Goal: Task Accomplishment & Management: Complete application form

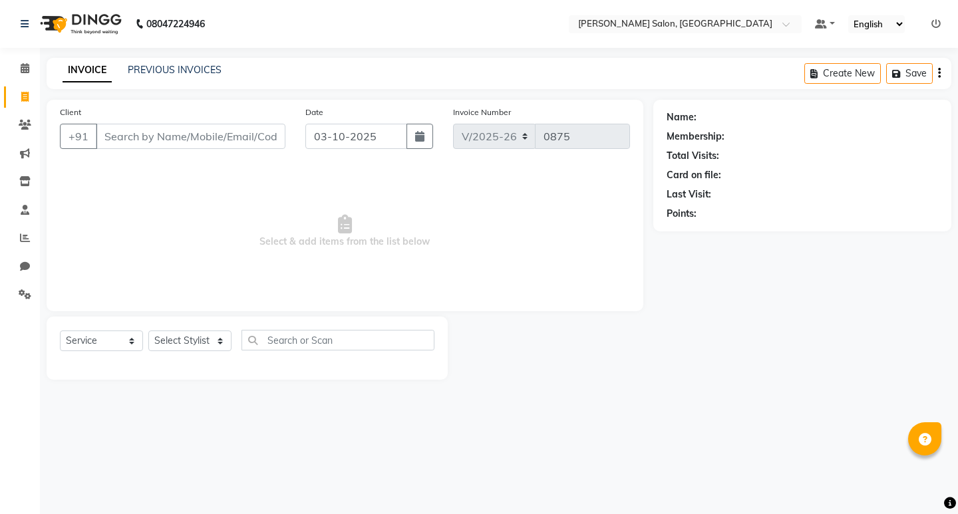
select select "7550"
select select "service"
select select "72519"
click at [148, 331] on select "Select Stylist [PERSON_NAME] [PERSON_NAME] Manager [PERSON_NAME] Poonam Pakire …" at bounding box center [189, 341] width 83 height 21
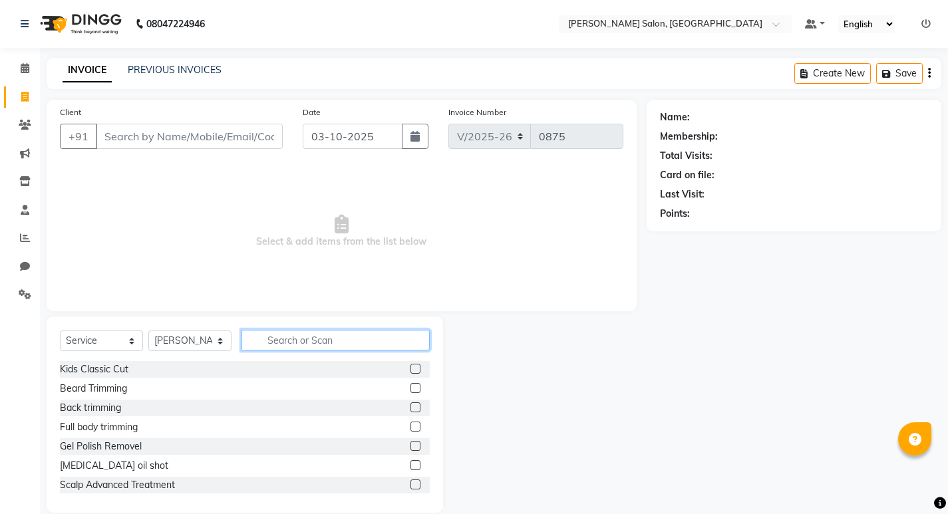
click at [281, 341] on input "text" at bounding box center [335, 340] width 188 height 21
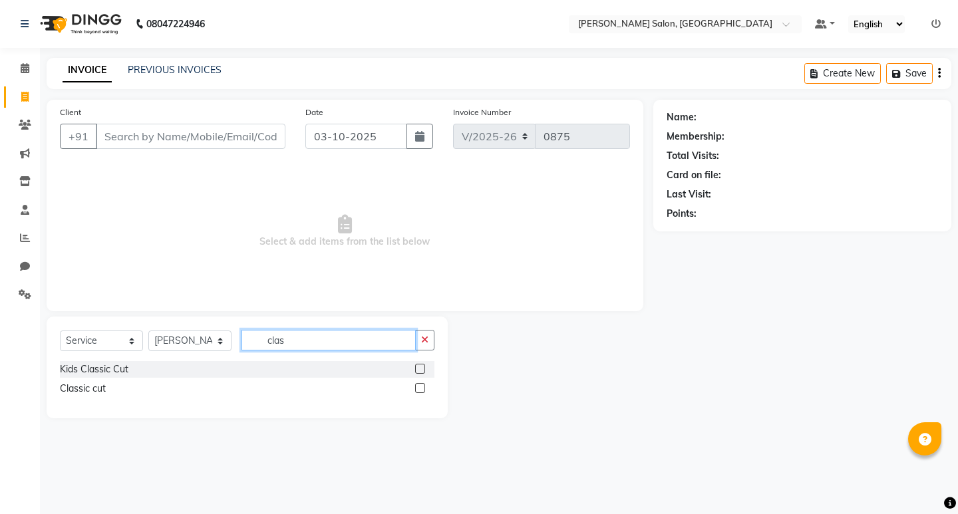
type input "clas"
click at [419, 389] on label at bounding box center [420, 388] width 10 height 10
click at [419, 389] on input "checkbox" at bounding box center [419, 389] width 9 height 9
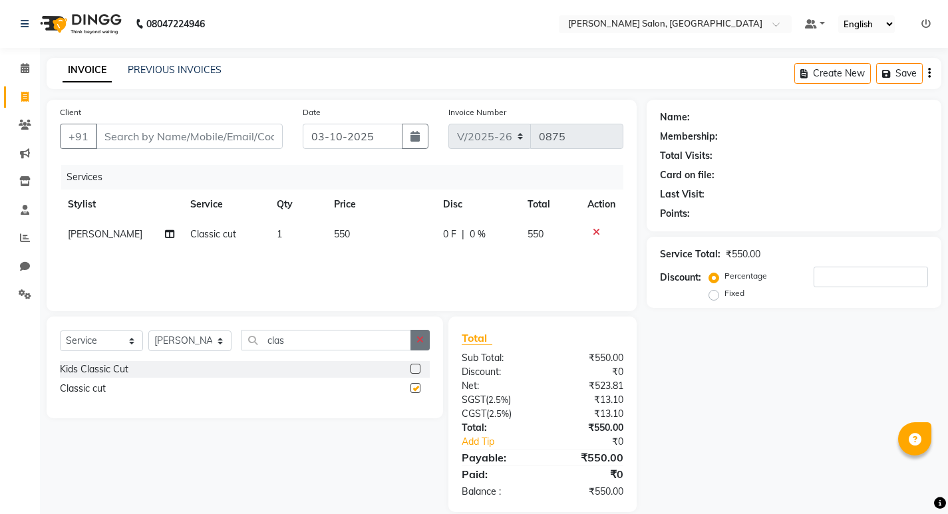
checkbox input "false"
click at [416, 343] on icon "button" at bounding box center [419, 339] width 7 height 9
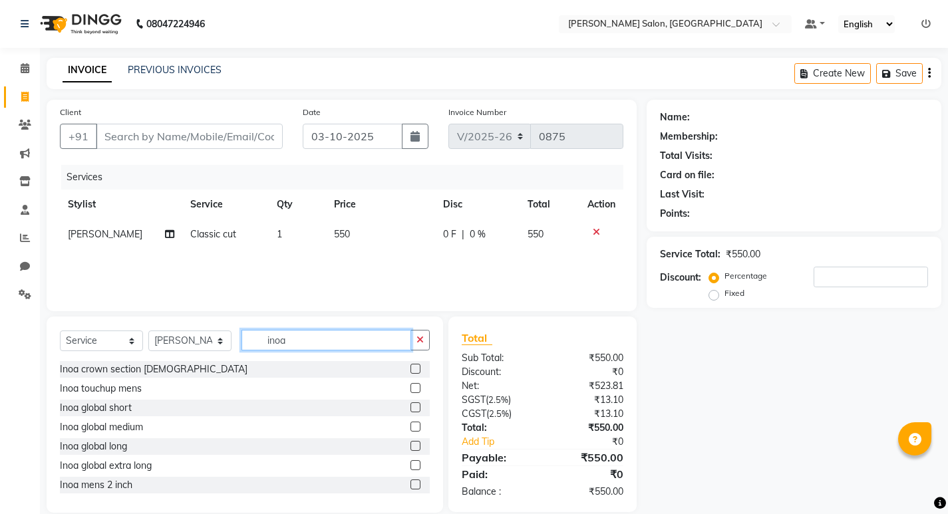
type input "inoa"
click at [410, 389] on label at bounding box center [415, 388] width 10 height 10
click at [410, 389] on input "checkbox" at bounding box center [414, 389] width 9 height 9
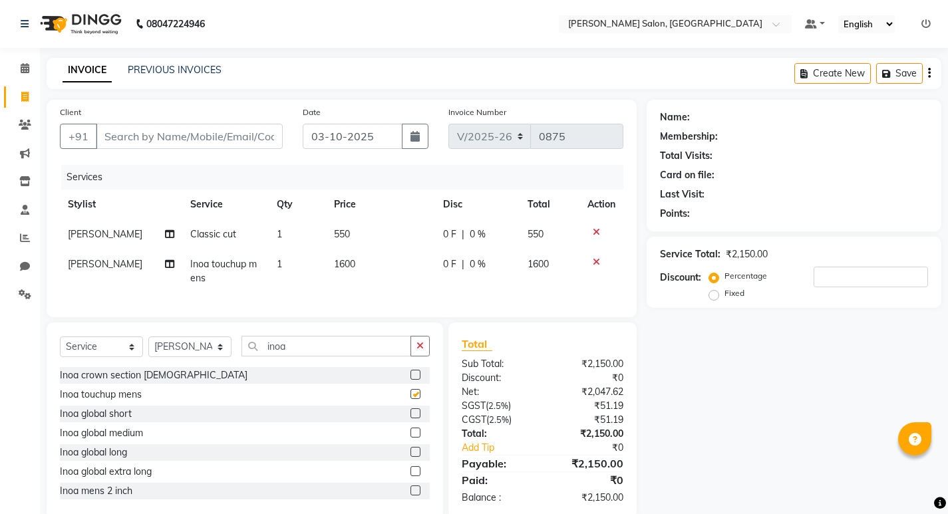
checkbox input "false"
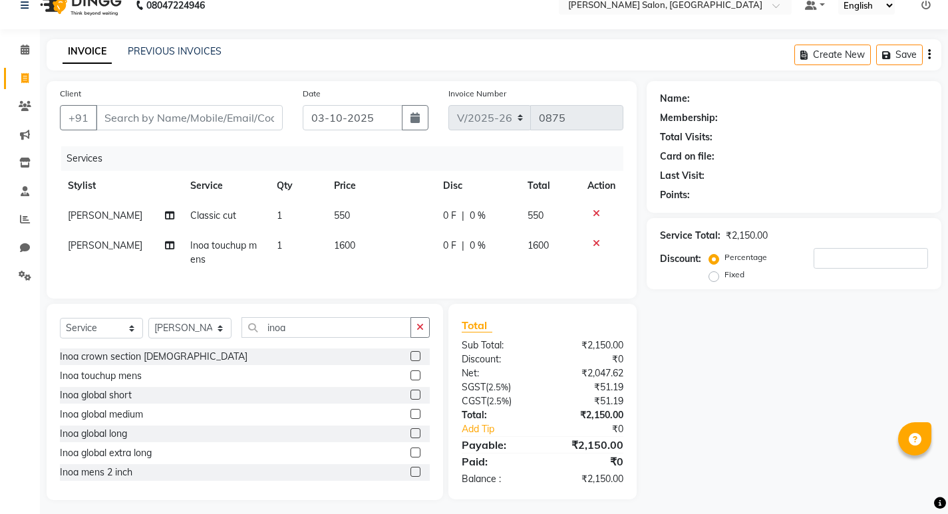
scroll to position [35, 0]
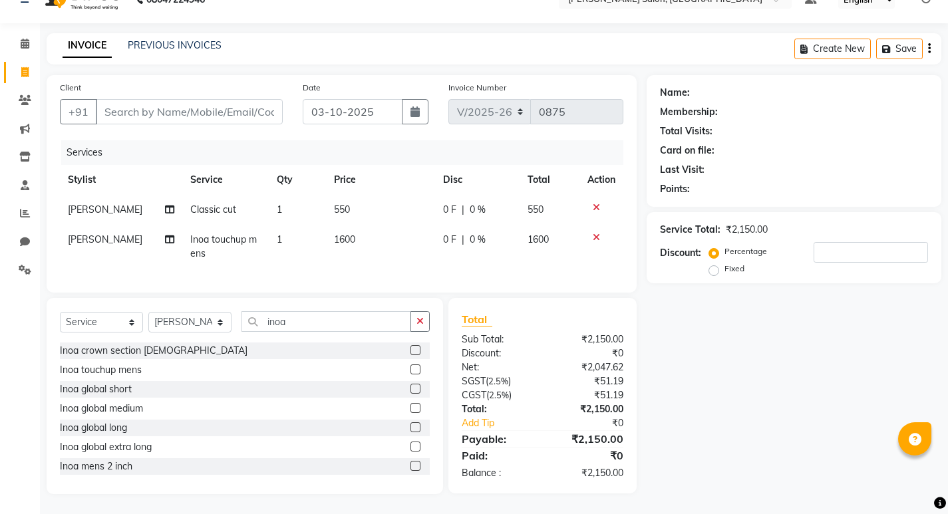
click at [424, 327] on button "button" at bounding box center [419, 321] width 19 height 21
drag, startPoint x: 188, startPoint y: 321, endPoint x: 193, endPoint y: 332, distance: 11.9
click at [188, 321] on select "Select Stylist [PERSON_NAME] [PERSON_NAME] Manager [PERSON_NAME] Poonam Pakire …" at bounding box center [189, 322] width 83 height 21
click at [148, 312] on select "Select Stylist [PERSON_NAME] [PERSON_NAME] Manager [PERSON_NAME] Poonam Pakire …" at bounding box center [189, 322] width 83 height 21
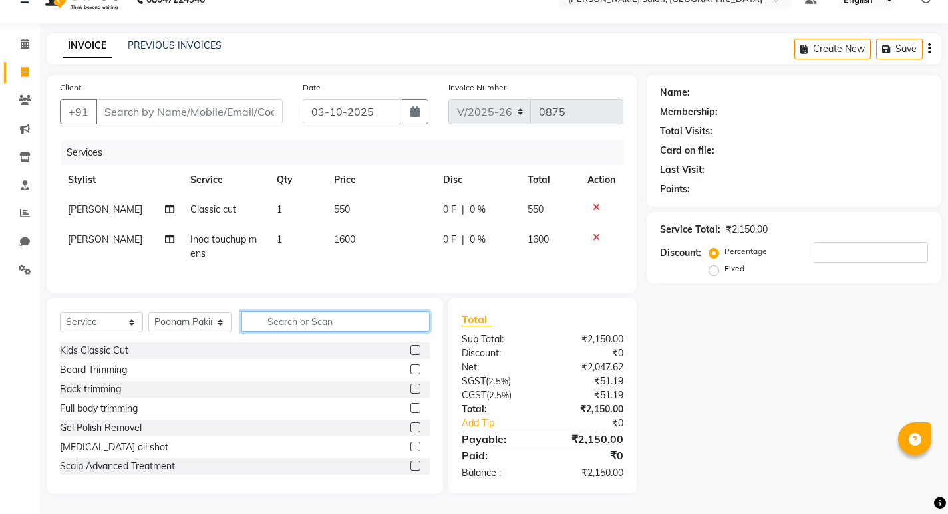
click at [335, 317] on input "text" at bounding box center [335, 321] width 188 height 21
click at [214, 328] on select "Select Stylist [PERSON_NAME] [PERSON_NAME] Manager [PERSON_NAME] Poonam Pakire …" at bounding box center [189, 322] width 83 height 21
select select "72519"
click at [148, 312] on select "Select Stylist [PERSON_NAME] [PERSON_NAME] Manager [PERSON_NAME] Poonam Pakire …" at bounding box center [189, 322] width 83 height 21
click at [289, 325] on input "text" at bounding box center [335, 321] width 188 height 21
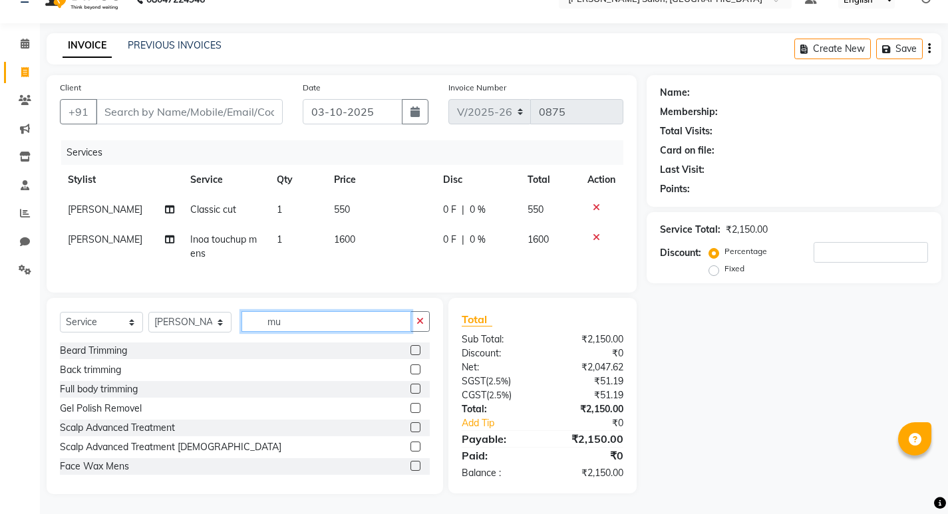
scroll to position [34, 0]
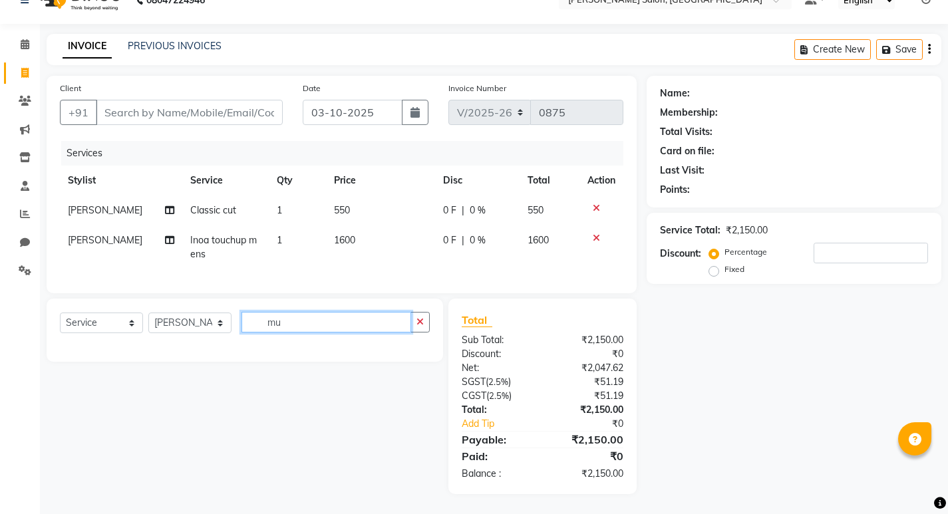
type input "m"
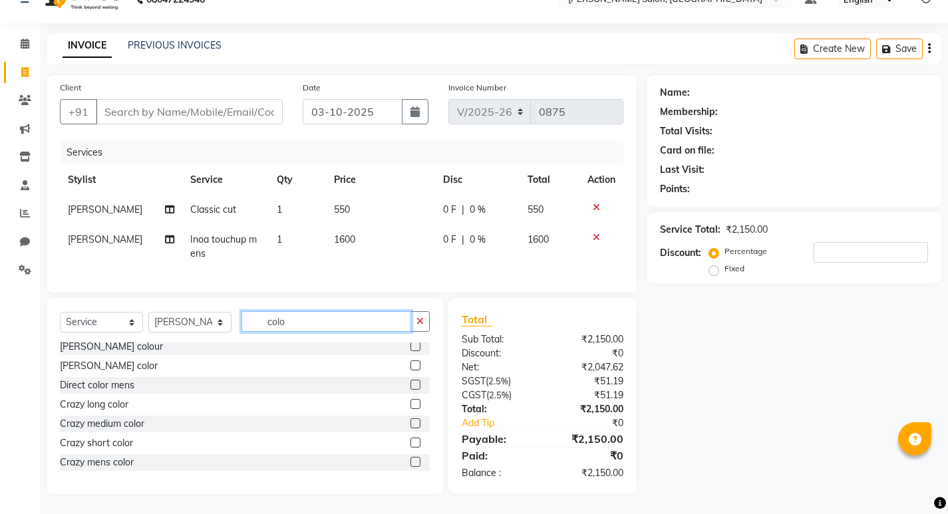
scroll to position [200, 0]
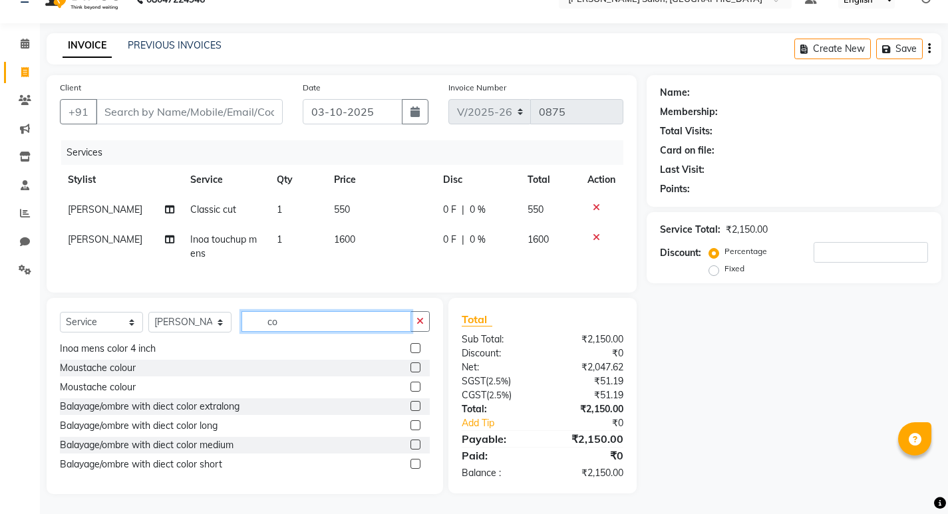
type input "c"
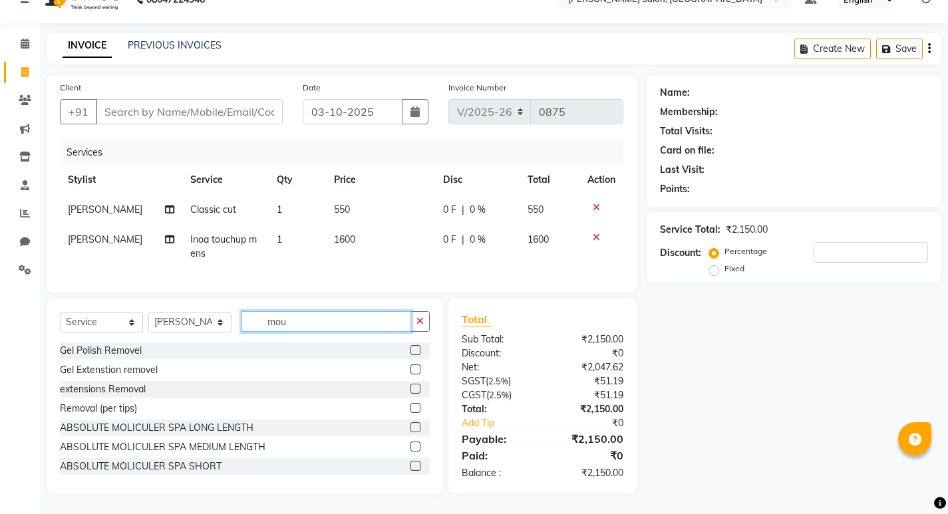
scroll to position [34, 0]
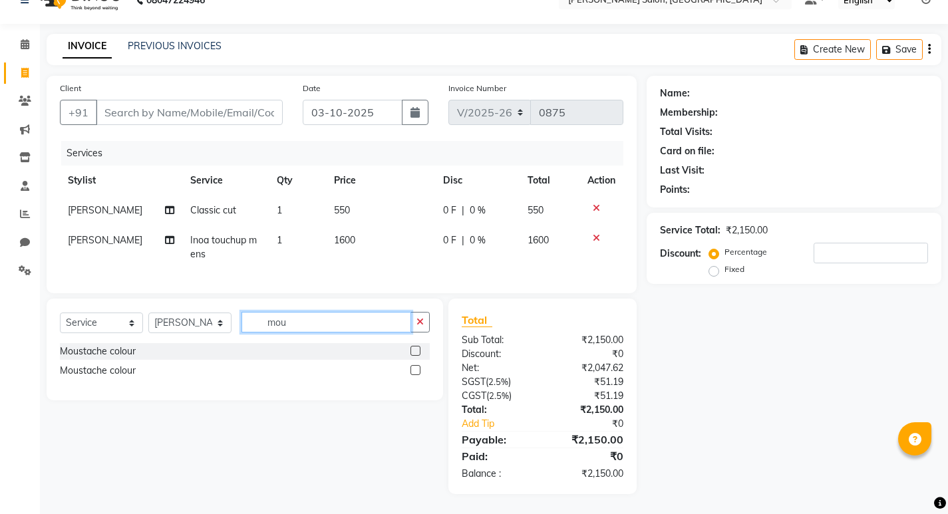
type input "mou"
click at [415, 352] on label at bounding box center [415, 351] width 10 height 10
click at [415, 352] on input "checkbox" at bounding box center [414, 351] width 9 height 9
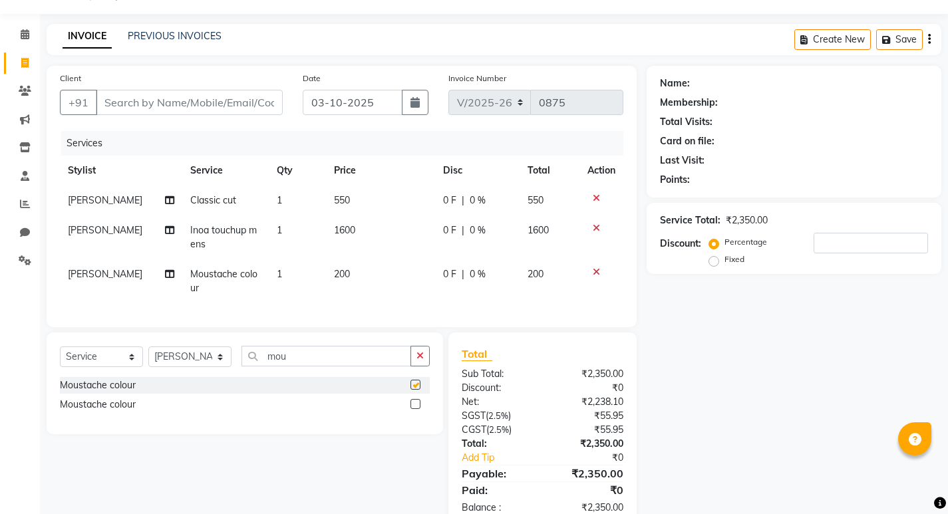
checkbox input "false"
click at [419, 361] on icon "button" at bounding box center [419, 355] width 7 height 9
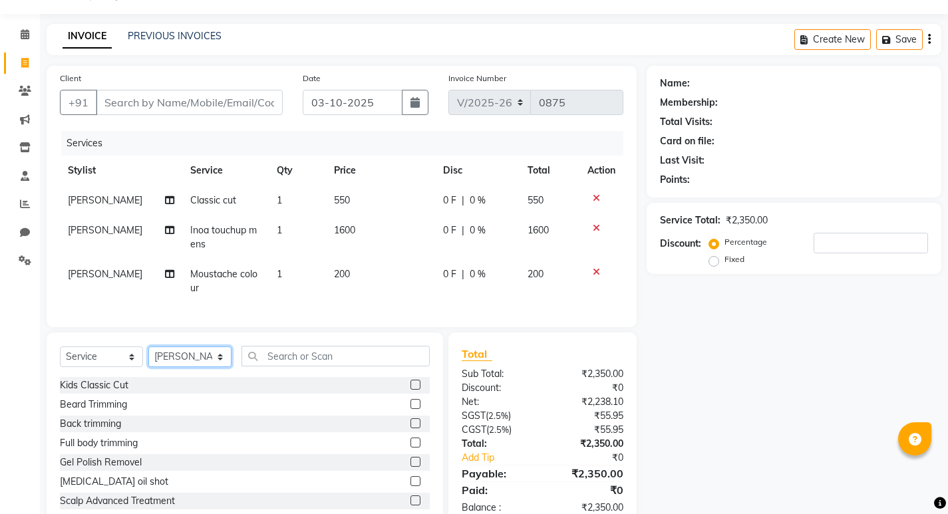
click at [205, 367] on select "Select Stylist [PERSON_NAME] [PERSON_NAME] Manager [PERSON_NAME] Poonam Pakire …" at bounding box center [189, 357] width 83 height 21
select select "67609"
click at [148, 357] on select "Select Stylist [PERSON_NAME] [PERSON_NAME] Manager [PERSON_NAME] Poonam Pakire …" at bounding box center [189, 357] width 83 height 21
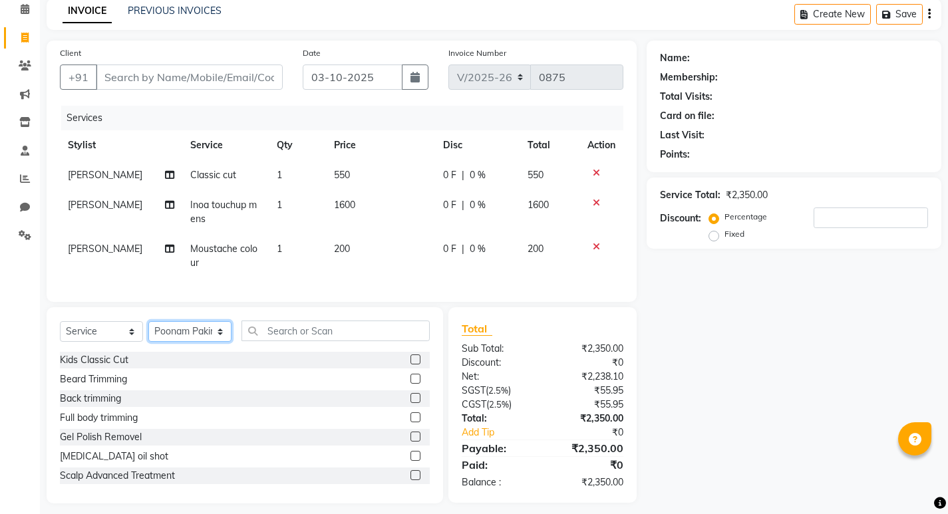
scroll to position [78, 0]
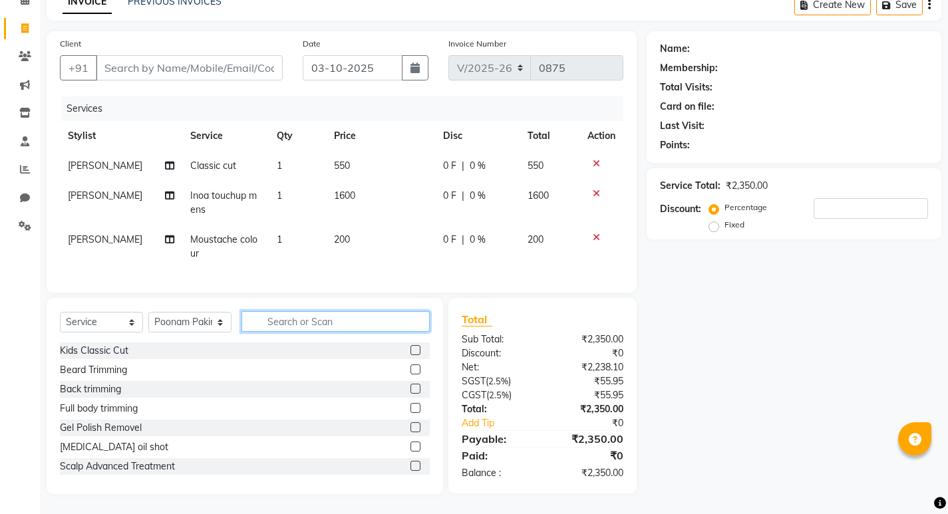
click at [337, 317] on input "text" at bounding box center [335, 321] width 188 height 21
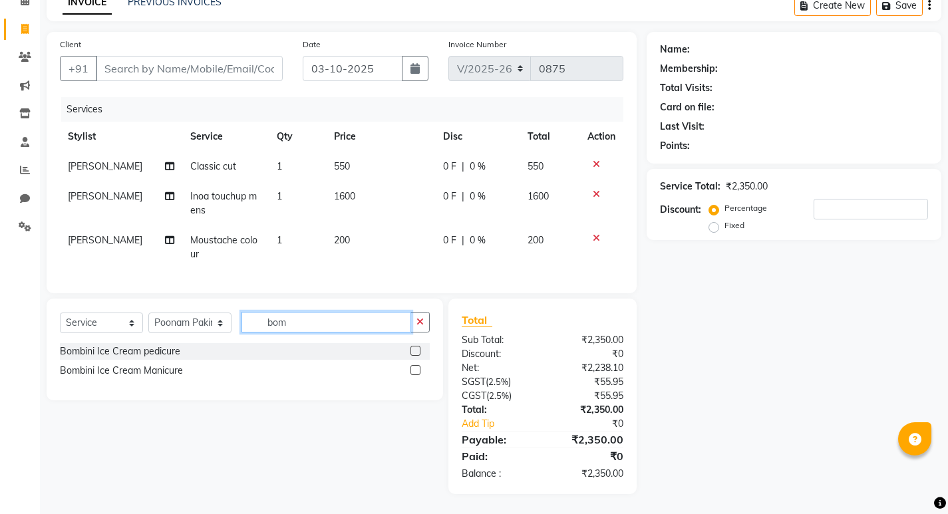
scroll to position [78, 0]
type input "bom"
click at [416, 351] on label at bounding box center [415, 351] width 10 height 10
click at [416, 351] on input "checkbox" at bounding box center [414, 351] width 9 height 9
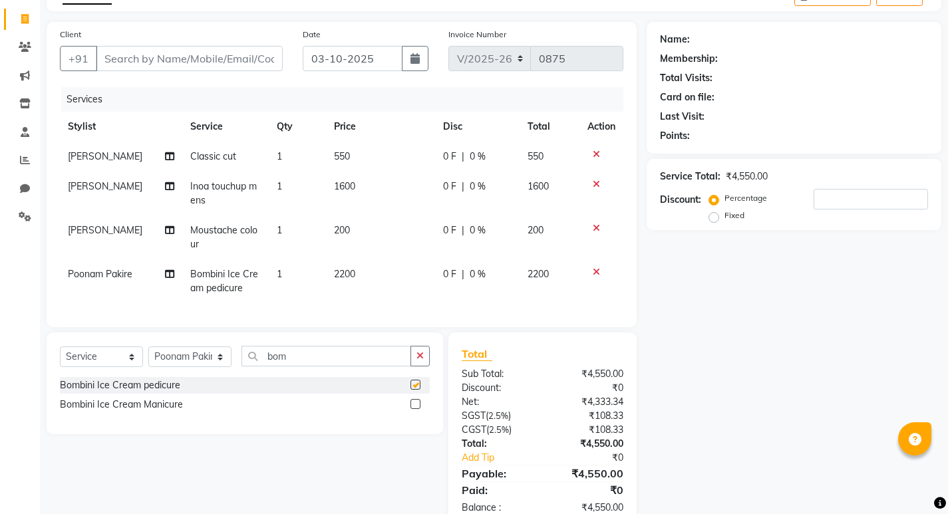
checkbox input "false"
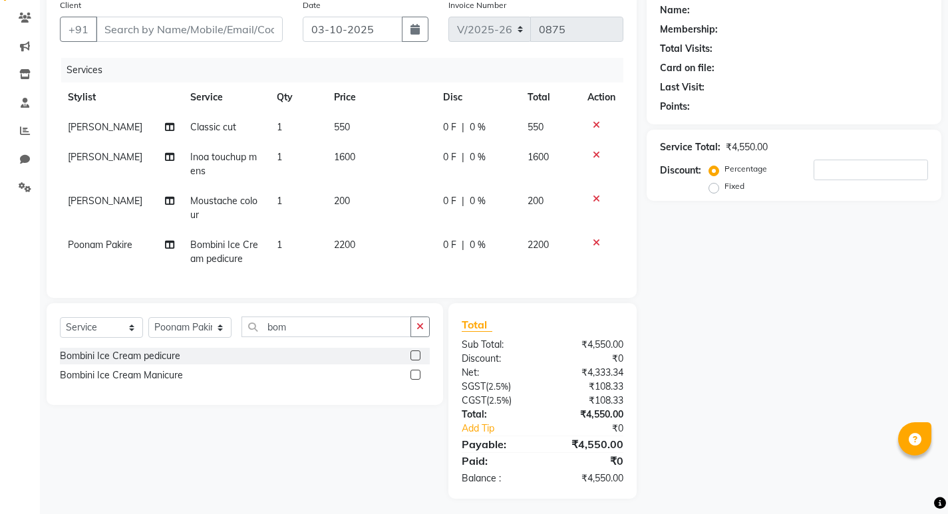
scroll to position [122, 0]
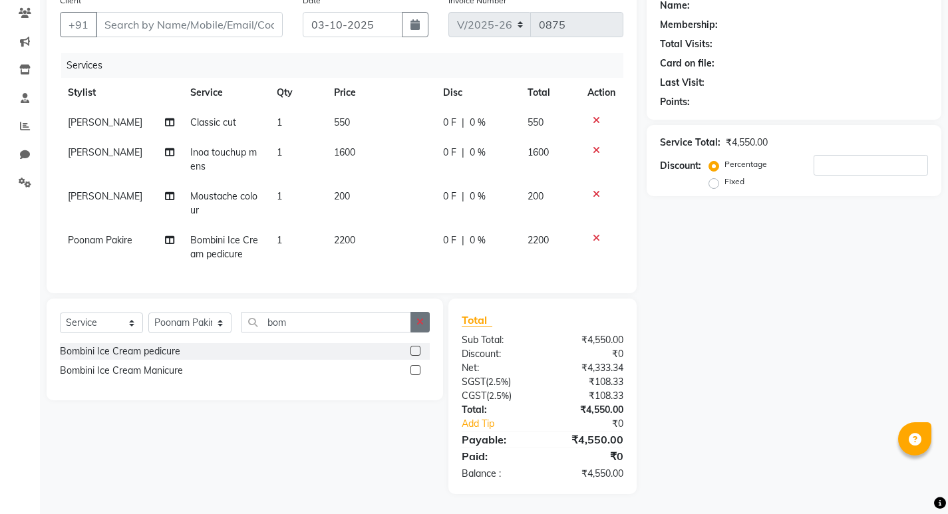
click at [424, 321] on button "button" at bounding box center [419, 322] width 19 height 21
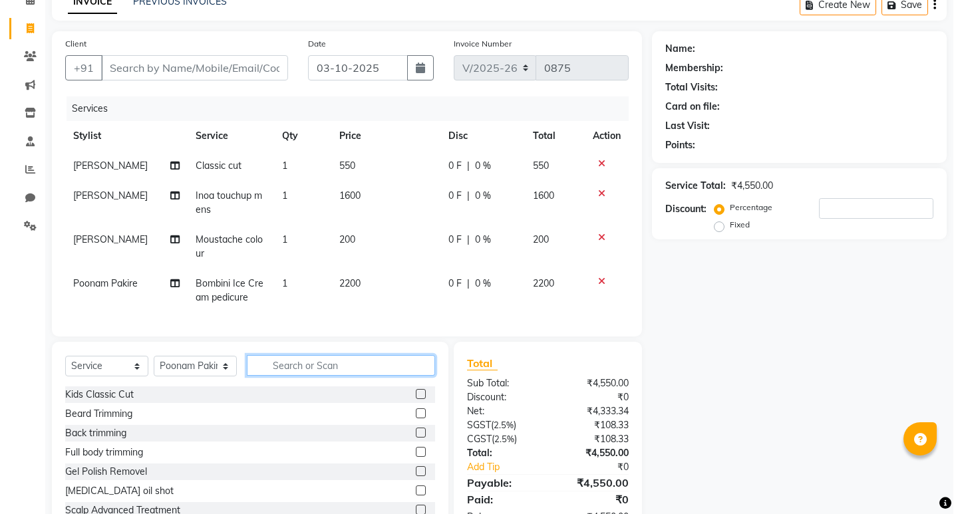
scroll to position [122, 0]
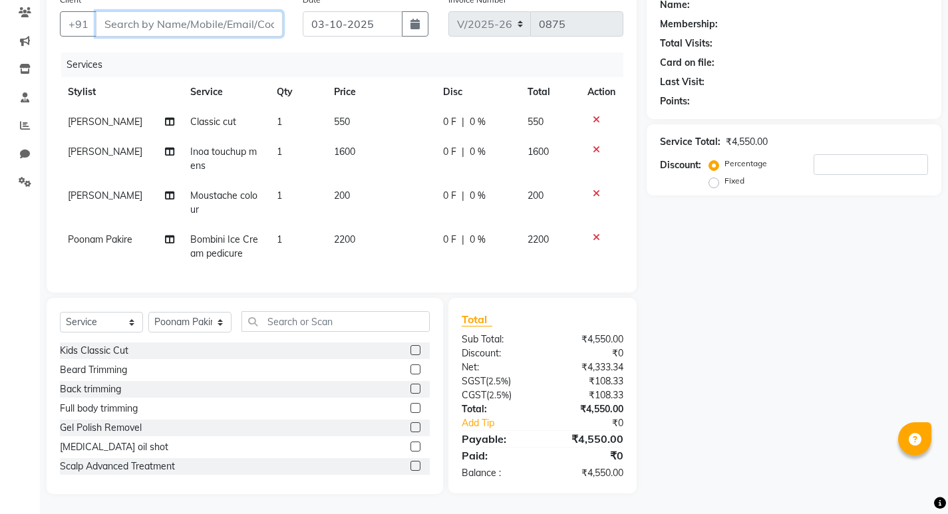
click at [198, 17] on input "Client" at bounding box center [189, 23] width 187 height 25
type input "9"
type input "0"
type input "9890001515"
click at [252, 17] on span "Add Client" at bounding box center [248, 23] width 53 height 13
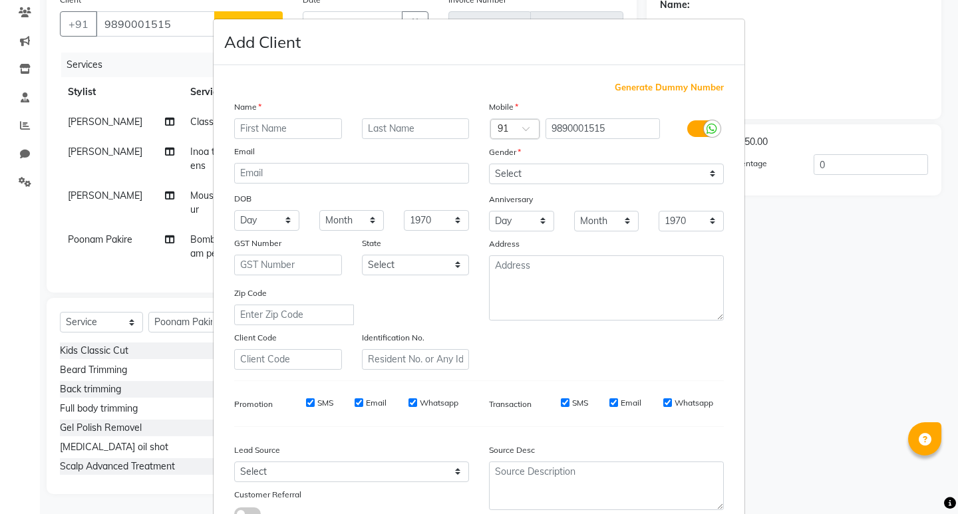
click at [280, 128] on input "text" at bounding box center [288, 128] width 108 height 21
type input "ajay"
click at [412, 125] on input "text" at bounding box center [416, 128] width 108 height 21
type input "[PERSON_NAME]"
click at [528, 173] on select "Select [DEMOGRAPHIC_DATA] [DEMOGRAPHIC_DATA] Other Prefer Not To Say" at bounding box center [606, 174] width 235 height 21
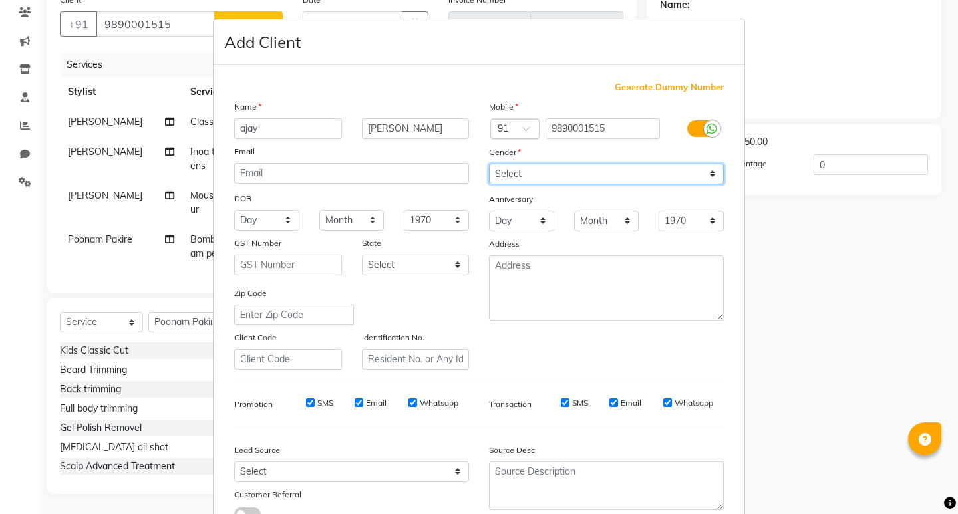
select select "[DEMOGRAPHIC_DATA]"
click at [489, 164] on select "Select [DEMOGRAPHIC_DATA] [DEMOGRAPHIC_DATA] Other Prefer Not To Say" at bounding box center [606, 174] width 235 height 21
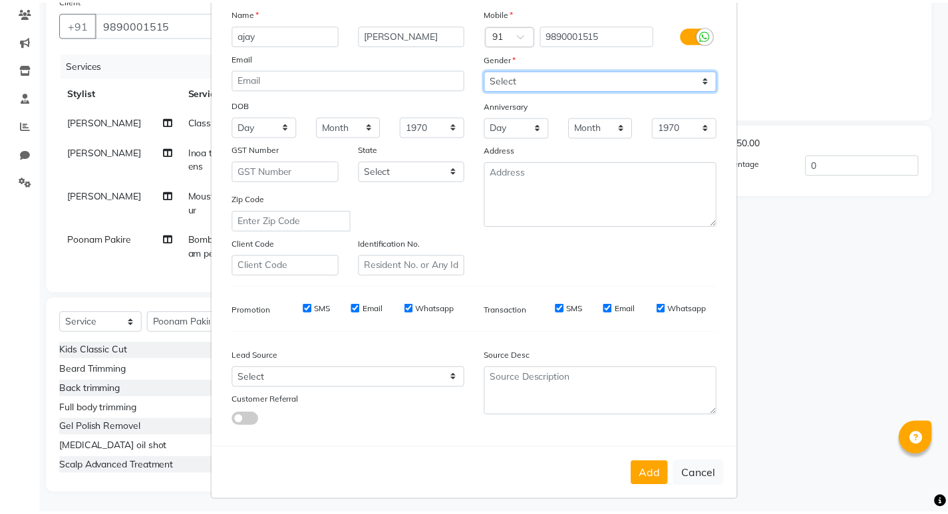
scroll to position [100, 0]
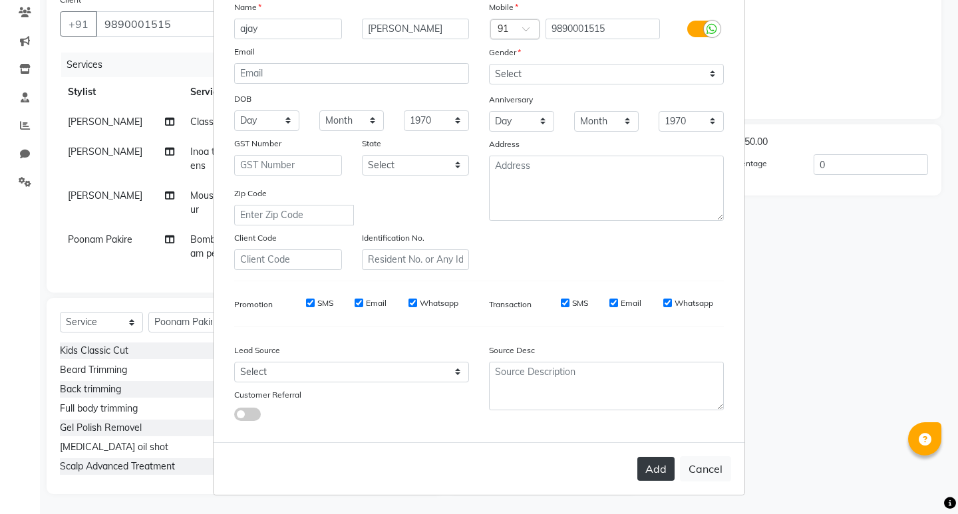
click at [645, 473] on button "Add" at bounding box center [655, 469] width 37 height 24
select select
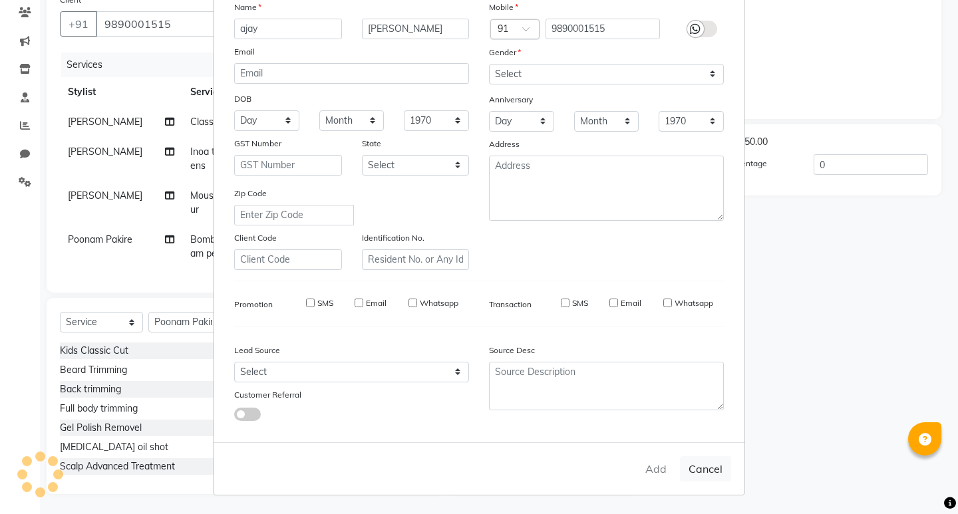
select select
checkbox input "false"
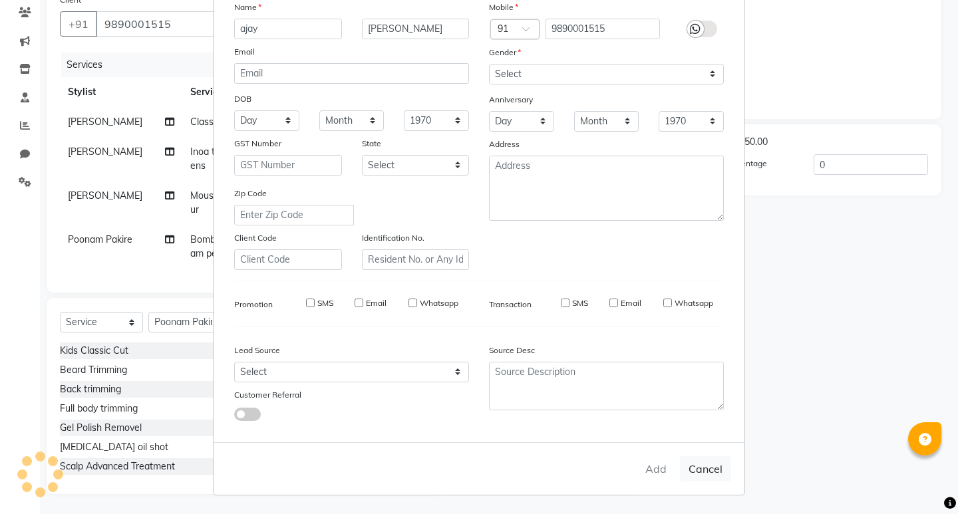
checkbox input "false"
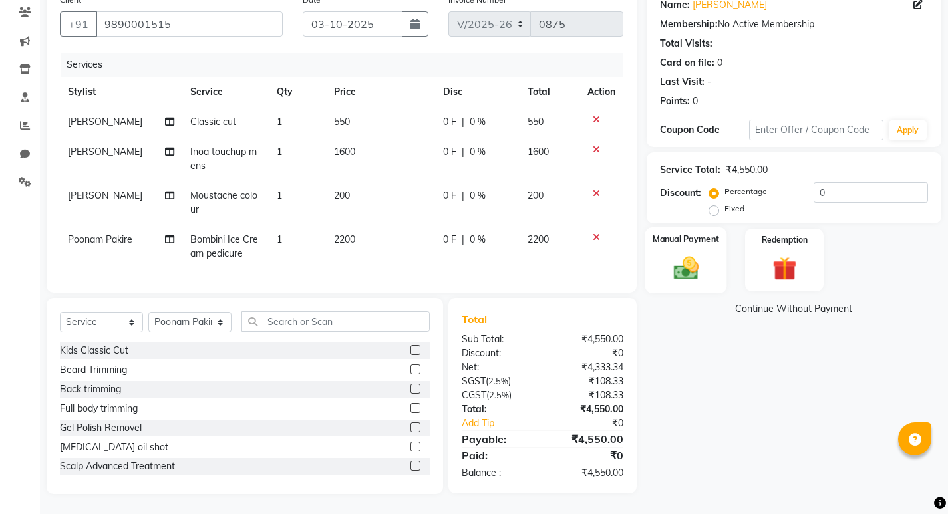
click at [691, 257] on img at bounding box center [685, 267] width 41 height 29
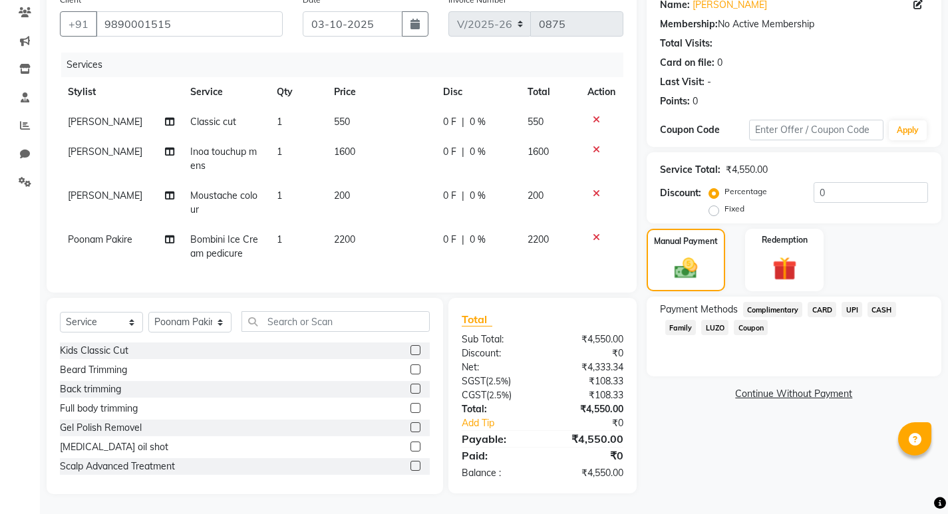
click at [820, 302] on span "CARD" at bounding box center [822, 309] width 29 height 15
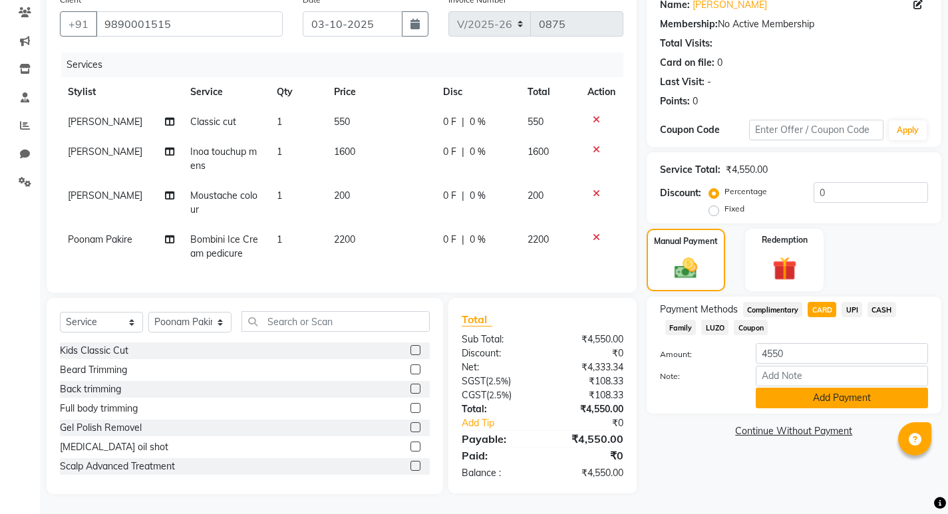
click at [818, 389] on button "Add Payment" at bounding box center [842, 398] width 172 height 21
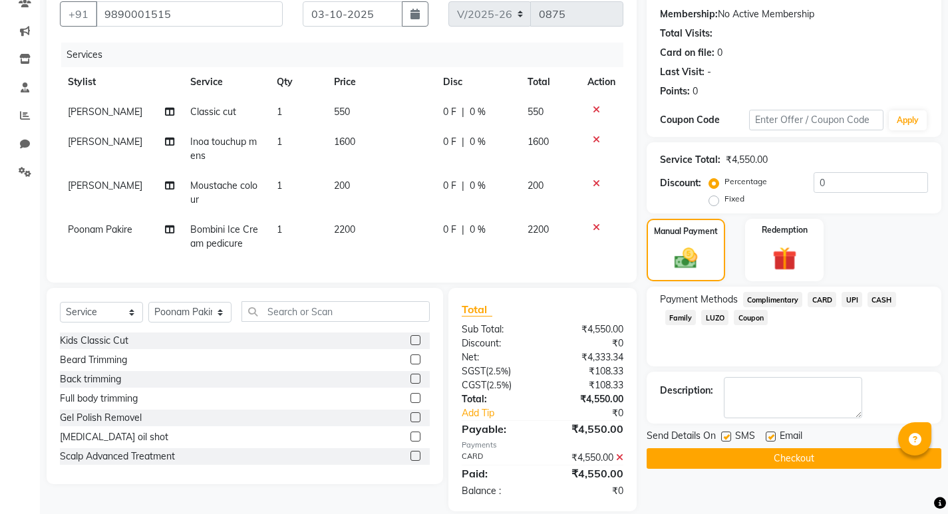
click at [783, 457] on button "Checkout" at bounding box center [794, 458] width 295 height 21
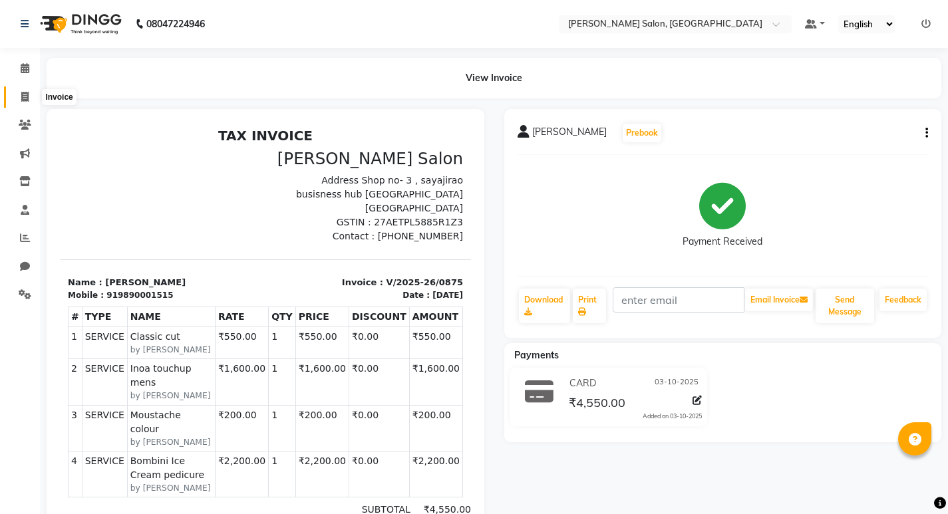
click at [19, 96] on span at bounding box center [24, 97] width 23 height 15
select select "service"
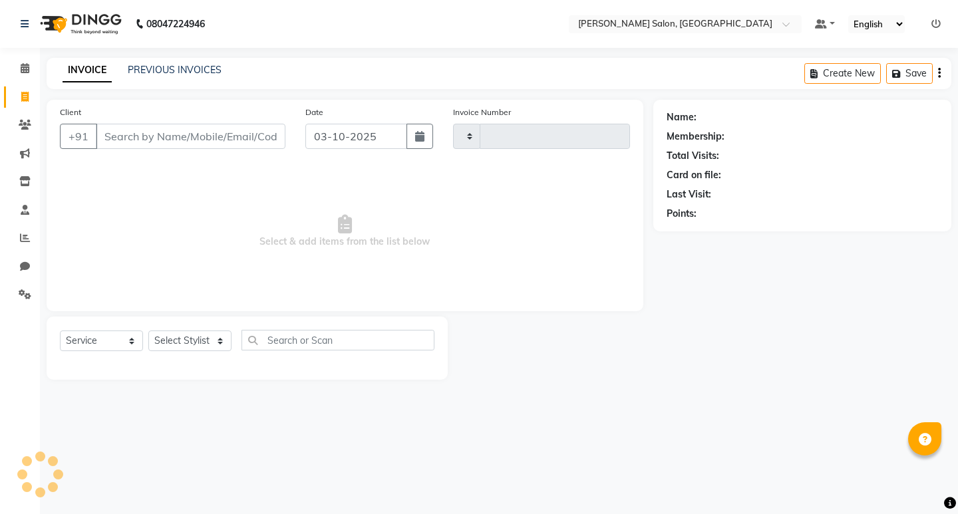
type input "0876"
select select "7550"
click at [23, 237] on icon at bounding box center [25, 238] width 10 height 10
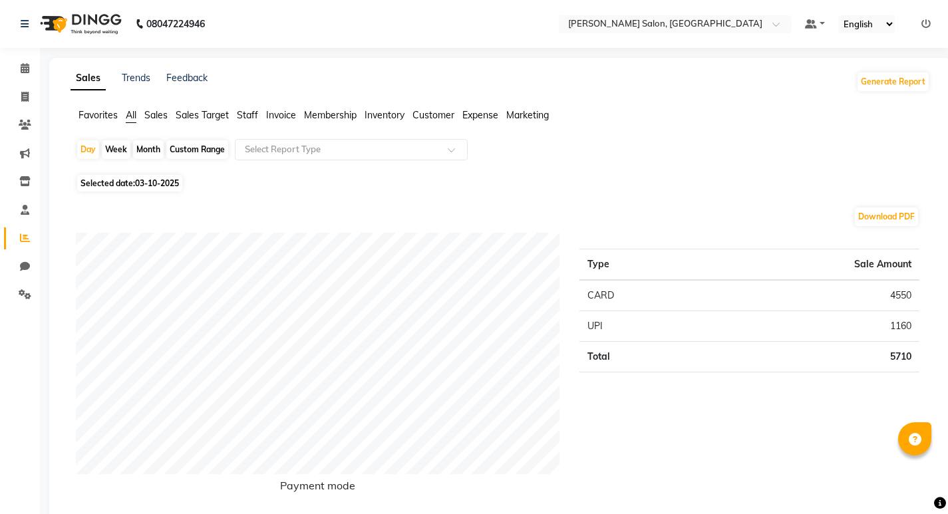
click at [150, 147] on div "Month" at bounding box center [148, 149] width 31 height 19
select select "10"
select select "2025"
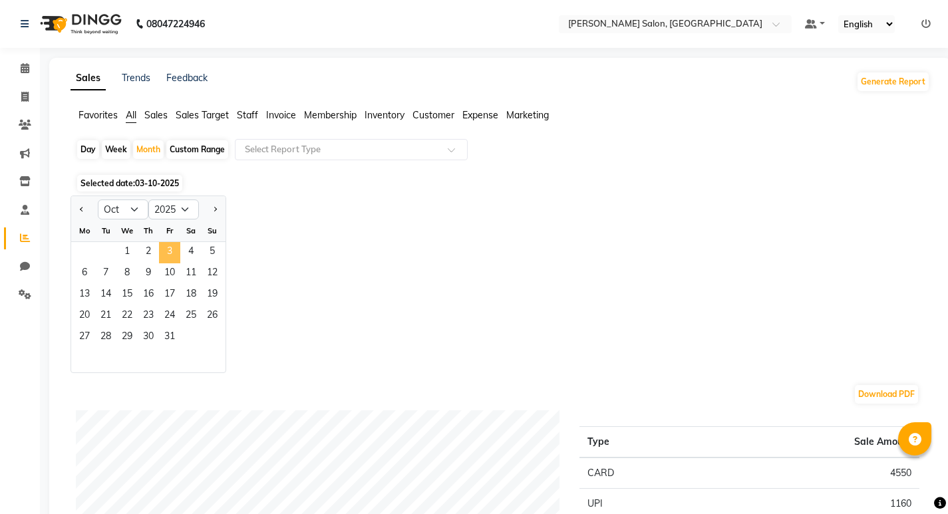
click at [170, 248] on span "3" at bounding box center [169, 252] width 21 height 21
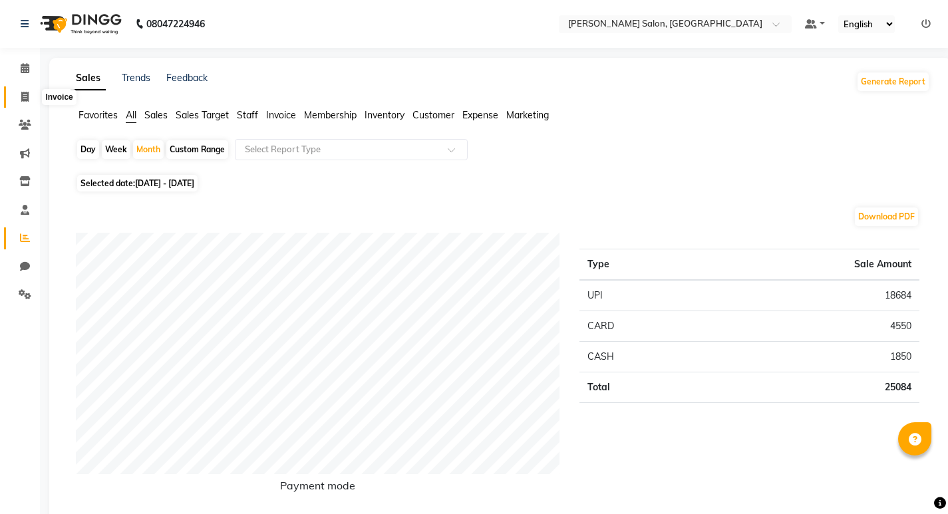
click at [24, 100] on icon at bounding box center [24, 97] width 7 height 10
select select "service"
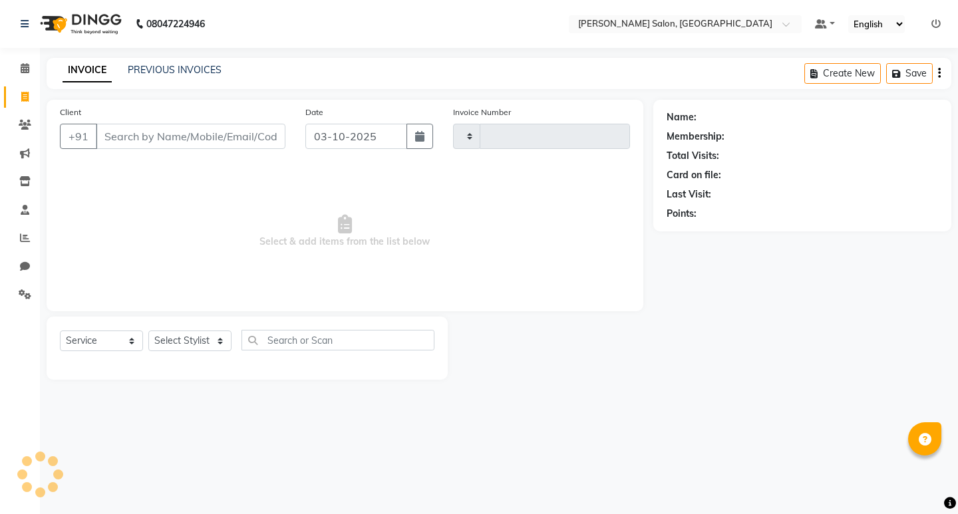
type input "0876"
select select "7550"
